Goal: Task Accomplishment & Management: Use online tool/utility

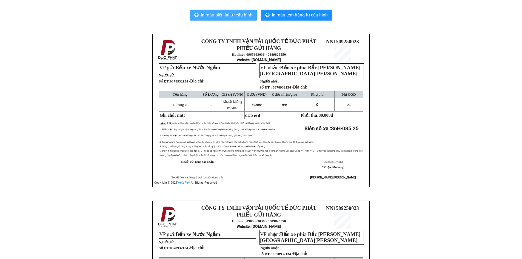
click at [220, 13] on span "In mẫu biên lai tự cấu hình" at bounding box center [227, 15] width 52 height 7
click at [227, 12] on span "In mẫu biên lai tự cấu hình" at bounding box center [227, 15] width 52 height 7
click at [234, 15] on span "In mẫu biên lai tự cấu hình" at bounding box center [227, 15] width 52 height 7
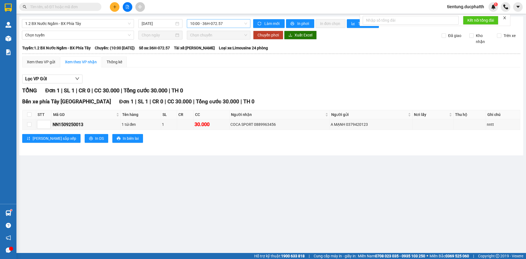
drag, startPoint x: 0, startPoint y: 0, endPoint x: 217, endPoint y: 27, distance: 219.0
click at [217, 24] on span "10:00 - 36H-072.57" at bounding box center [218, 23] width 57 height 8
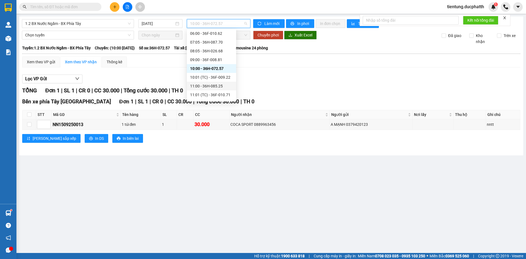
scroll to position [55, 0]
click at [225, 68] on div "11:01 (TC) - 36F-010.71" at bounding box center [211, 67] width 43 height 6
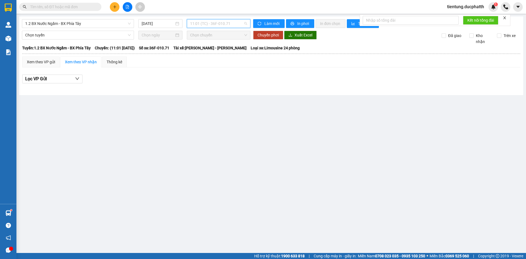
click at [224, 25] on span "11:01 (TC) - 36F-010.71" at bounding box center [218, 23] width 57 height 8
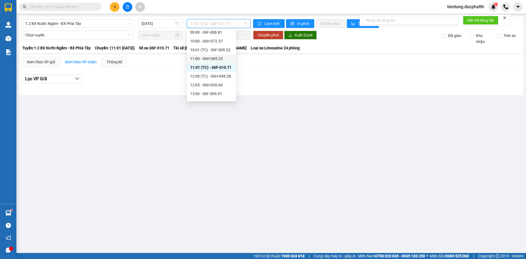
click at [221, 60] on div "11:00 - 36H-085.25" at bounding box center [211, 59] width 43 height 6
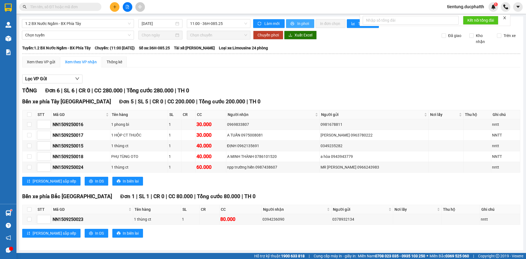
click at [302, 23] on span "In phơi" at bounding box center [303, 24] width 13 height 6
